Goal: Transaction & Acquisition: Subscribe to service/newsletter

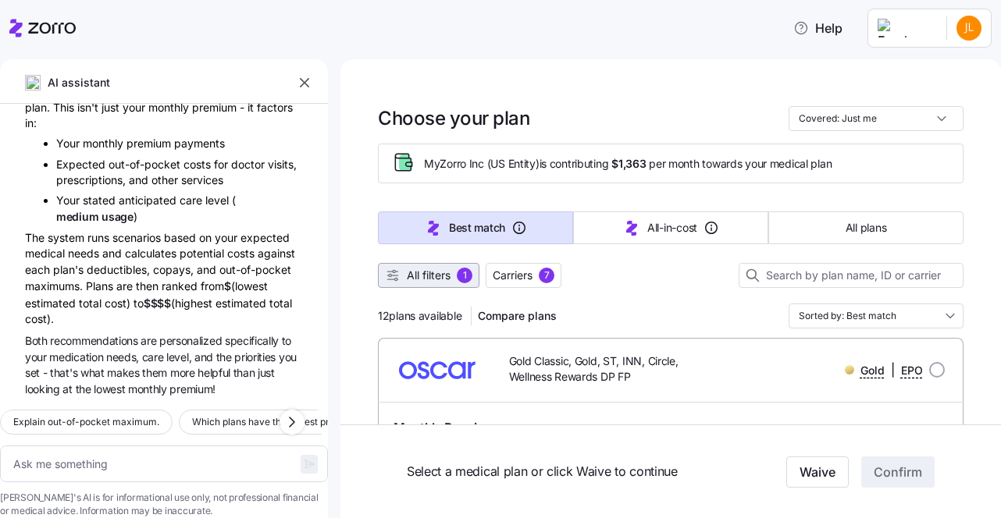
click at [447, 280] on span "All filters" at bounding box center [429, 276] width 44 height 16
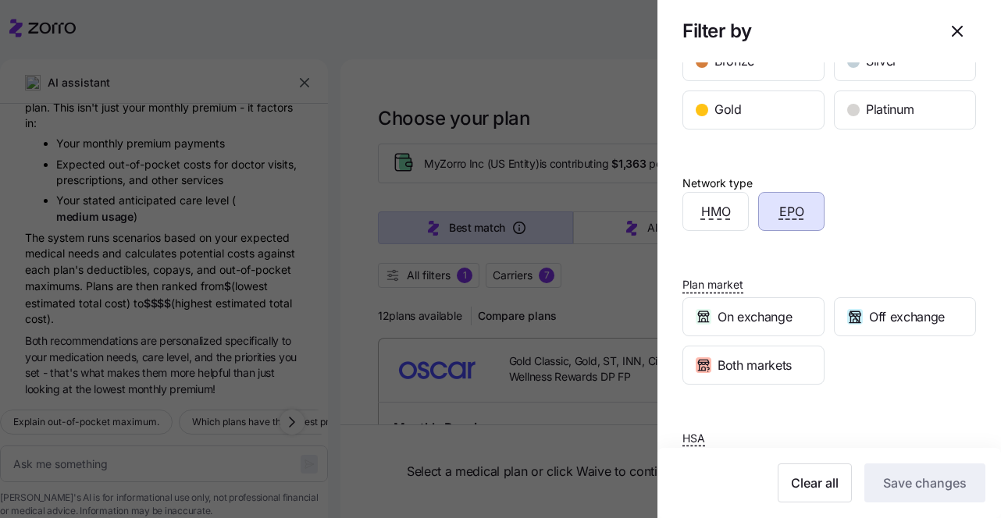
scroll to position [365, 0]
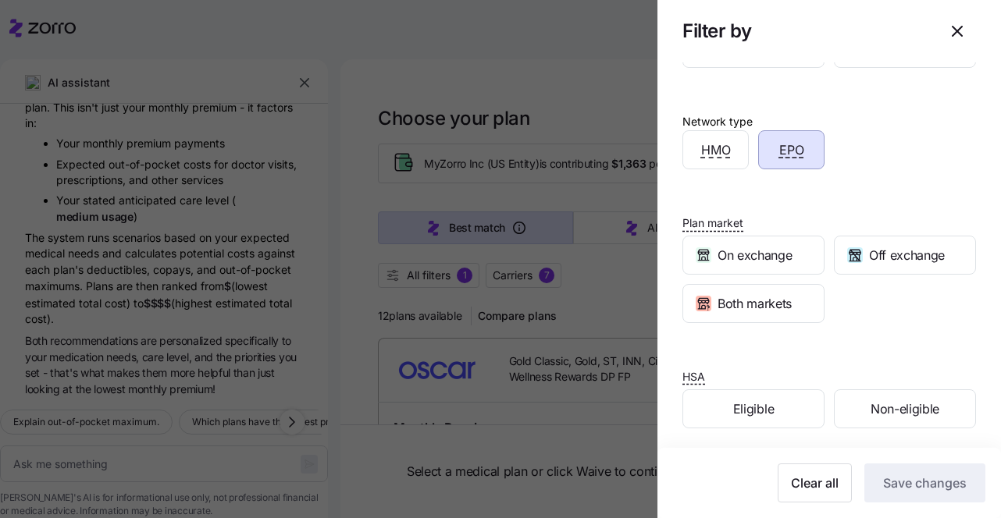
click at [611, 102] on div at bounding box center [500, 259] width 1001 height 518
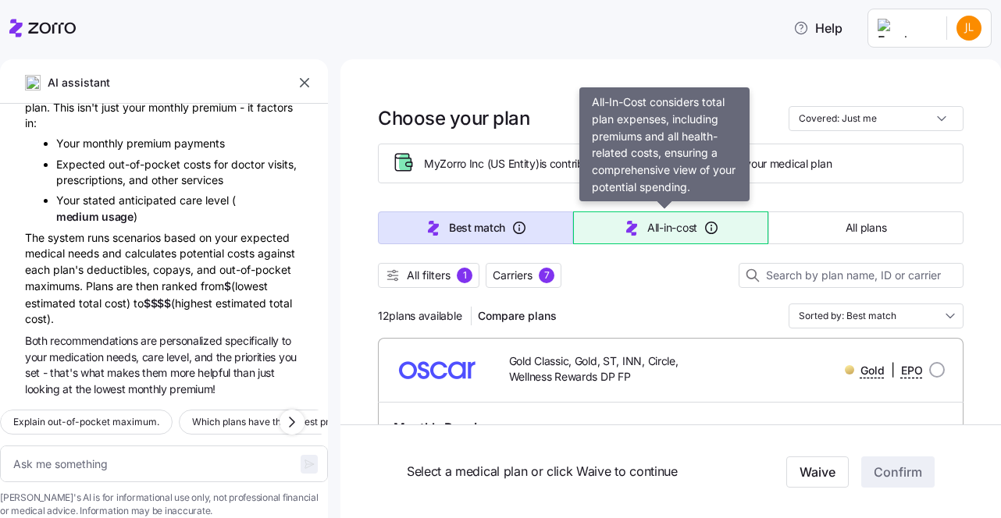
click at [647, 230] on span "All-in-cost" at bounding box center [672, 228] width 50 height 16
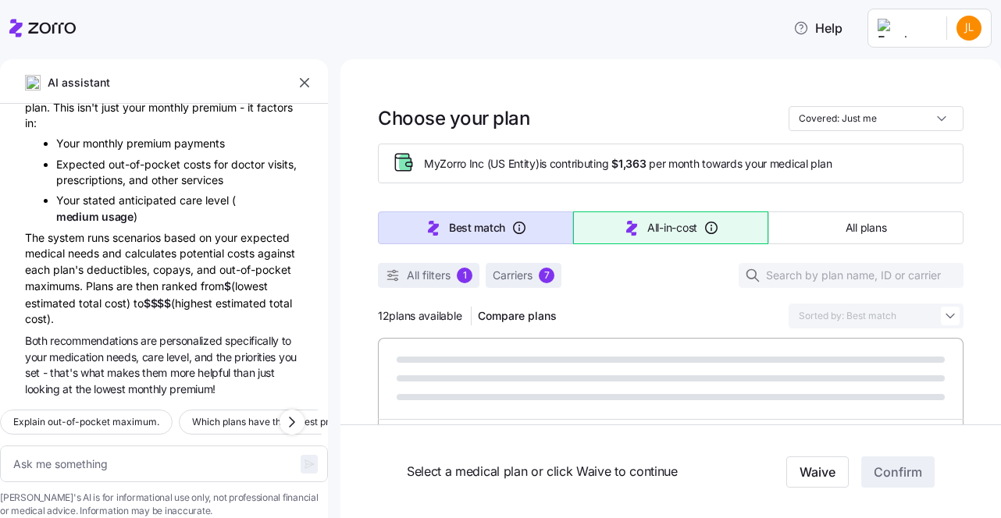
type textarea "x"
type input "Sorted by: All-in-cost"
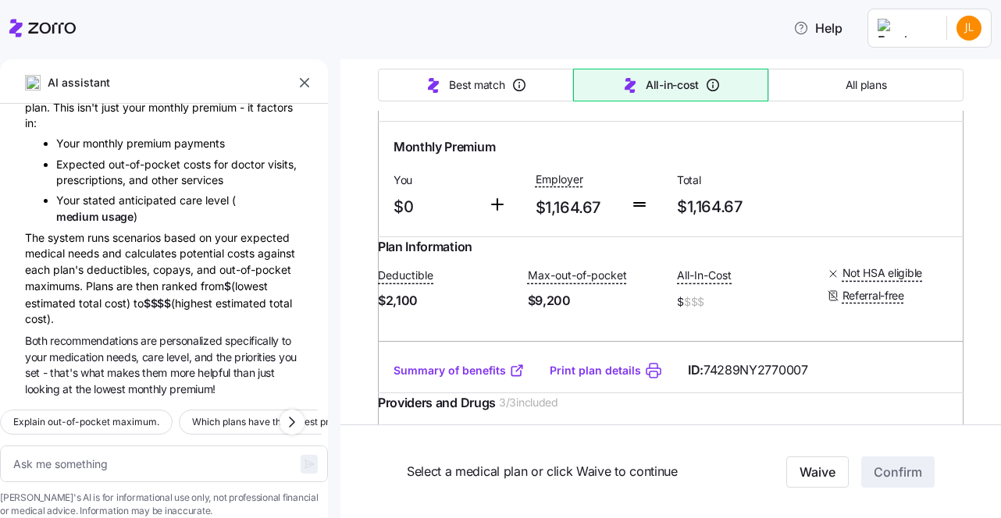
scroll to position [284, 0]
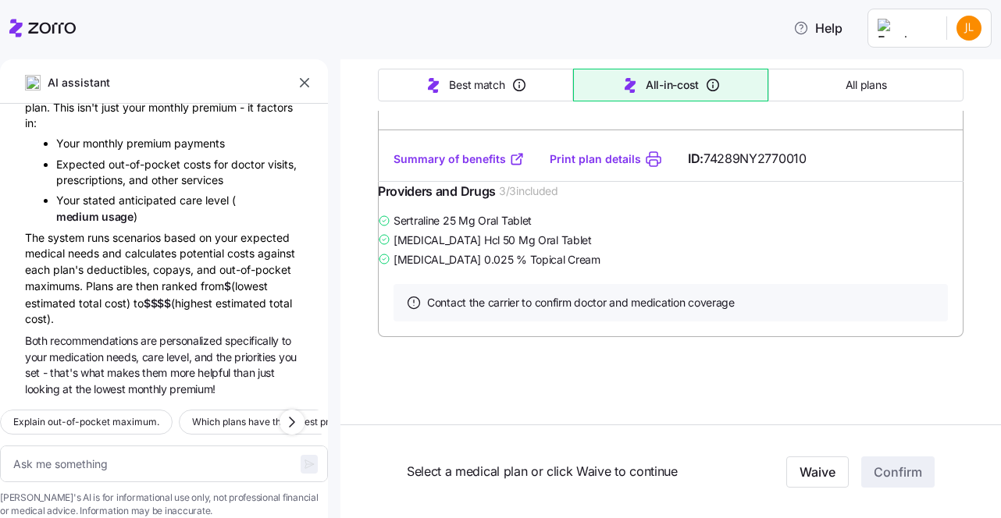
type textarea "x"
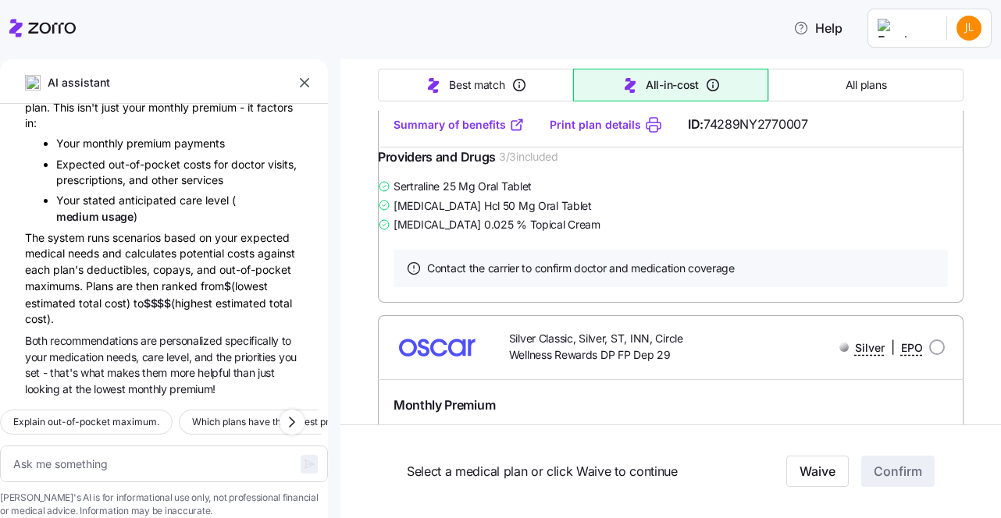
scroll to position [529, 0]
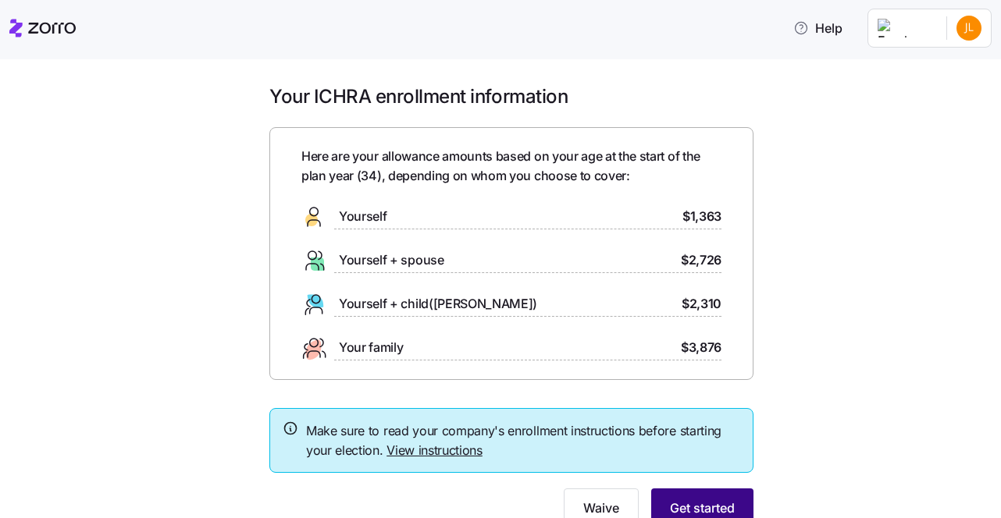
click at [702, 500] on span "Get started" at bounding box center [702, 508] width 65 height 19
